Goal: Task Accomplishment & Management: Complete application form

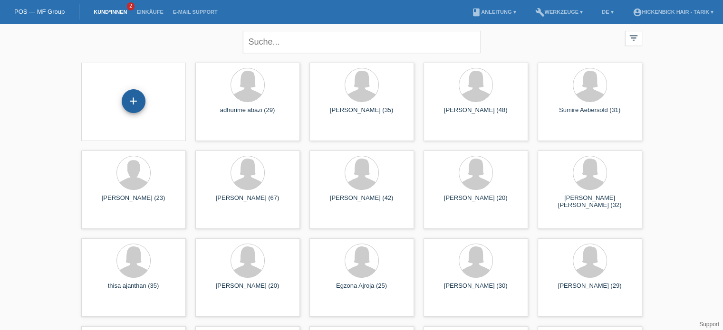
click at [128, 103] on div "+" at bounding box center [134, 101] width 24 height 24
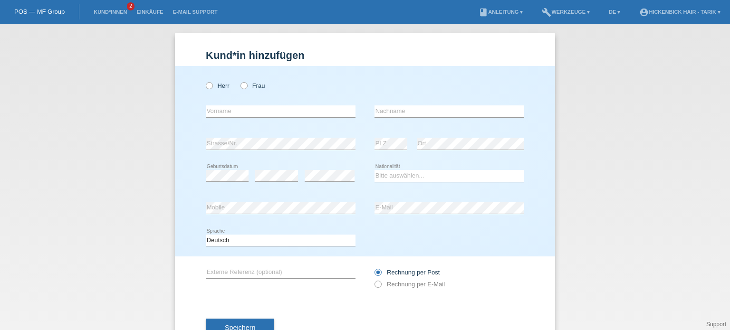
click at [238, 91] on div "Herr Frau" at bounding box center [281, 85] width 150 height 19
click at [239, 81] on icon at bounding box center [239, 81] width 0 height 0
click at [240, 88] on input "Frau" at bounding box center [243, 85] width 6 height 6
radio input "true"
click at [257, 108] on input "text" at bounding box center [281, 111] width 150 height 12
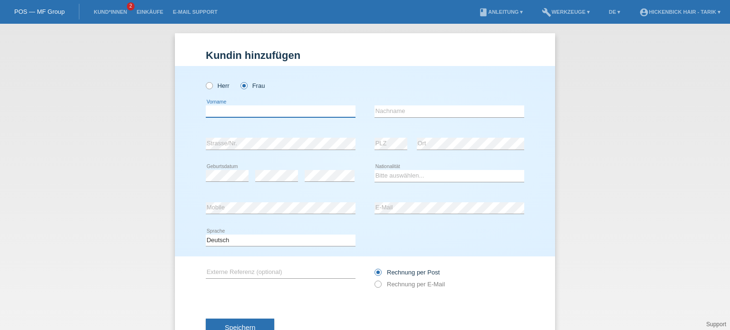
type input "g"
type input "[US_STATE]"
click at [421, 114] on input "text" at bounding box center [449, 111] width 150 height 12
type input "Skarlatos"
click at [449, 129] on div "error Ort" at bounding box center [470, 144] width 107 height 32
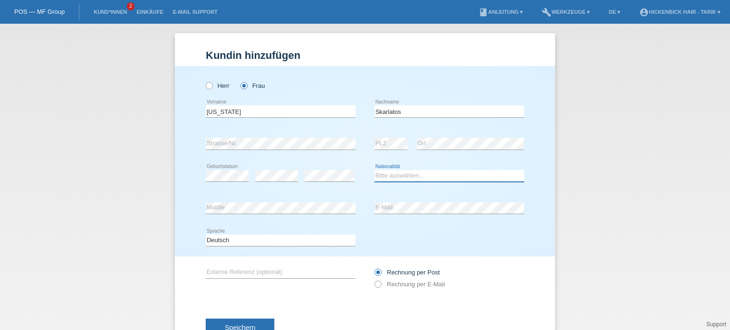
click at [402, 178] on select "Bitte auswählen... Schweiz Deutschland Liechtenstein Österreich ------------ Af…" at bounding box center [449, 175] width 150 height 11
click at [443, 189] on div "Bitte auswählen... Schweiz Deutschland Liechtenstein Österreich ------------ Af…" at bounding box center [449, 176] width 150 height 32
click at [441, 172] on select "Bitte auswählen... Schweiz Deutschland Liechtenstein Österreich ------------ Af…" at bounding box center [449, 175] width 150 height 11
select select "CH"
click at [374, 170] on select "Bitte auswählen... Schweiz Deutschland Liechtenstein Österreich ------------ Af…" at bounding box center [449, 175] width 150 height 11
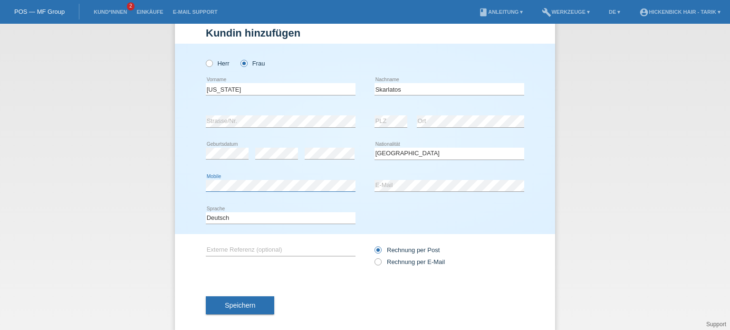
scroll to position [34, 0]
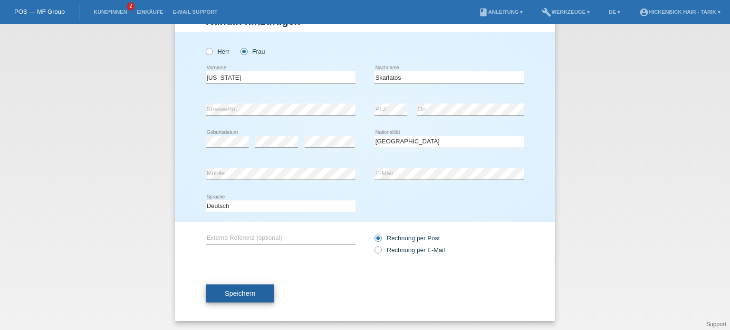
click at [248, 292] on span "Speichern" at bounding box center [240, 294] width 30 height 8
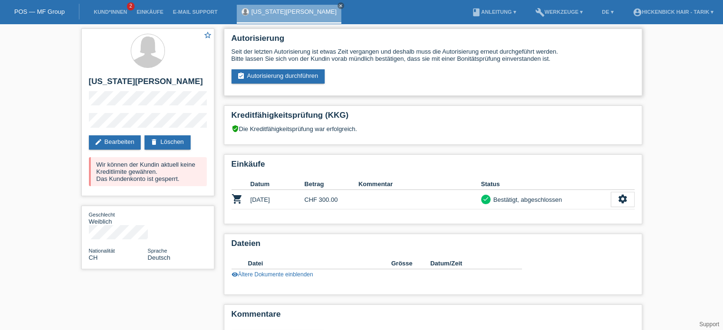
click at [289, 85] on div "Autorisierung Seit der letzten Autorisierung ist etwas Zeit vergangen und desha…" at bounding box center [433, 62] width 418 height 67
click at [292, 81] on link "assignment_turned_in Autorisierung durchführen" at bounding box center [278, 76] width 94 height 14
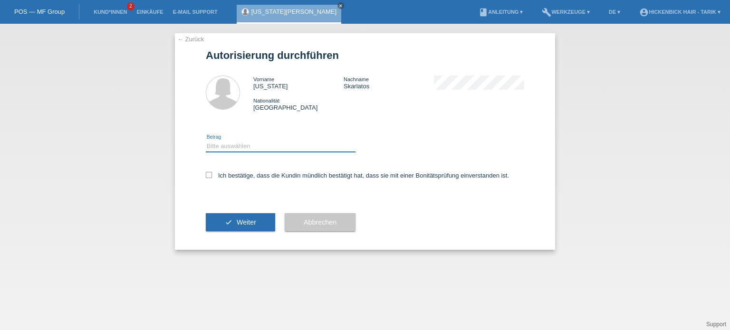
click at [267, 146] on select "Bitte auswählen CHF 1.00 - CHF 499.00 CHF 500.00 - CHF 1'999.00 CHF 2'000.00 - …" at bounding box center [281, 146] width 150 height 11
select select "3"
click at [206, 141] on select "Bitte auswählen CHF 1.00 - CHF 499.00 CHF 500.00 - CHF 1'999.00 CHF 2'000.00 - …" at bounding box center [281, 146] width 150 height 11
click at [215, 176] on label "Ich bestätige, dass die Kundin mündlich bestätigt hat, dass sie mit einer Bonit…" at bounding box center [357, 175] width 303 height 7
click at [212, 176] on input "Ich bestätige, dass die Kundin mündlich bestätigt hat, dass sie mit einer Bonit…" at bounding box center [209, 175] width 6 height 6
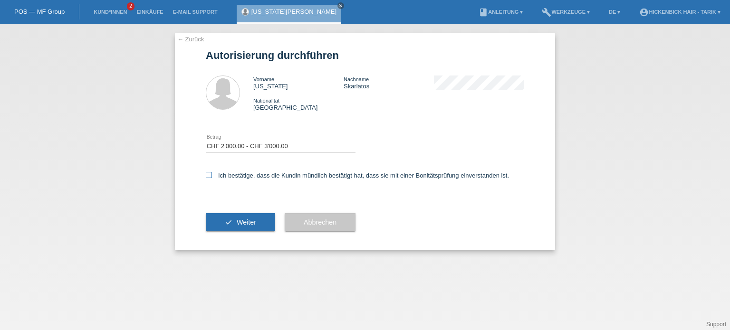
checkbox input "true"
click at [252, 220] on span "Weiter" at bounding box center [246, 223] width 19 height 8
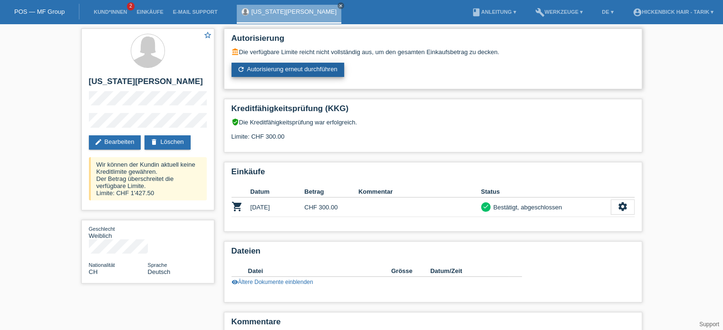
click at [266, 67] on link "refresh Autorisierung erneut durchführen" at bounding box center [287, 70] width 113 height 14
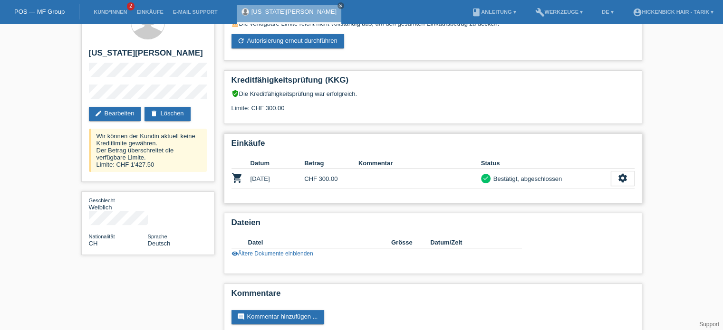
scroll to position [44, 0]
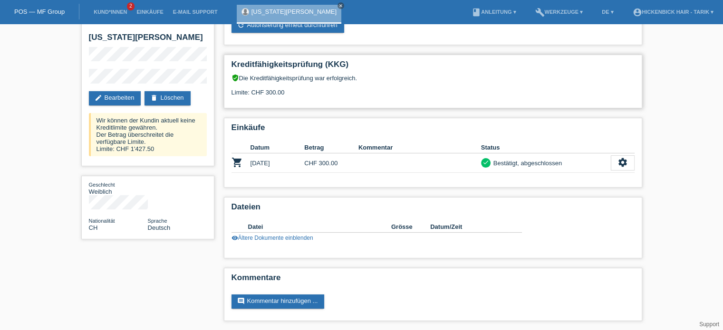
click at [404, 102] on div "verified_user Die Kreditfähigkeitsprüfung war erfolgreich. Limite: CHF 300.00" at bounding box center [432, 88] width 403 height 29
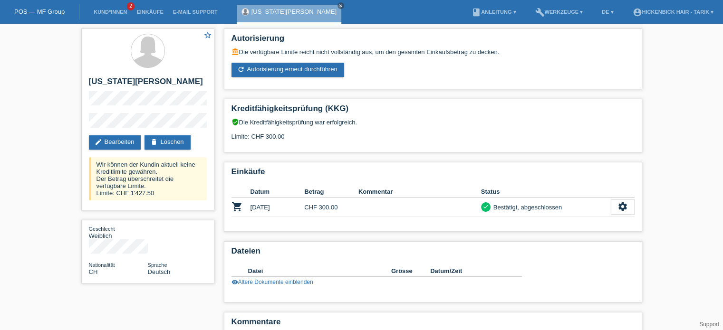
click at [656, 80] on div "star_border [US_STATE][PERSON_NAME] edit Bearbeiten delete Löschen Wir können d…" at bounding box center [361, 199] width 723 height 351
